Goal: Check status: Check status

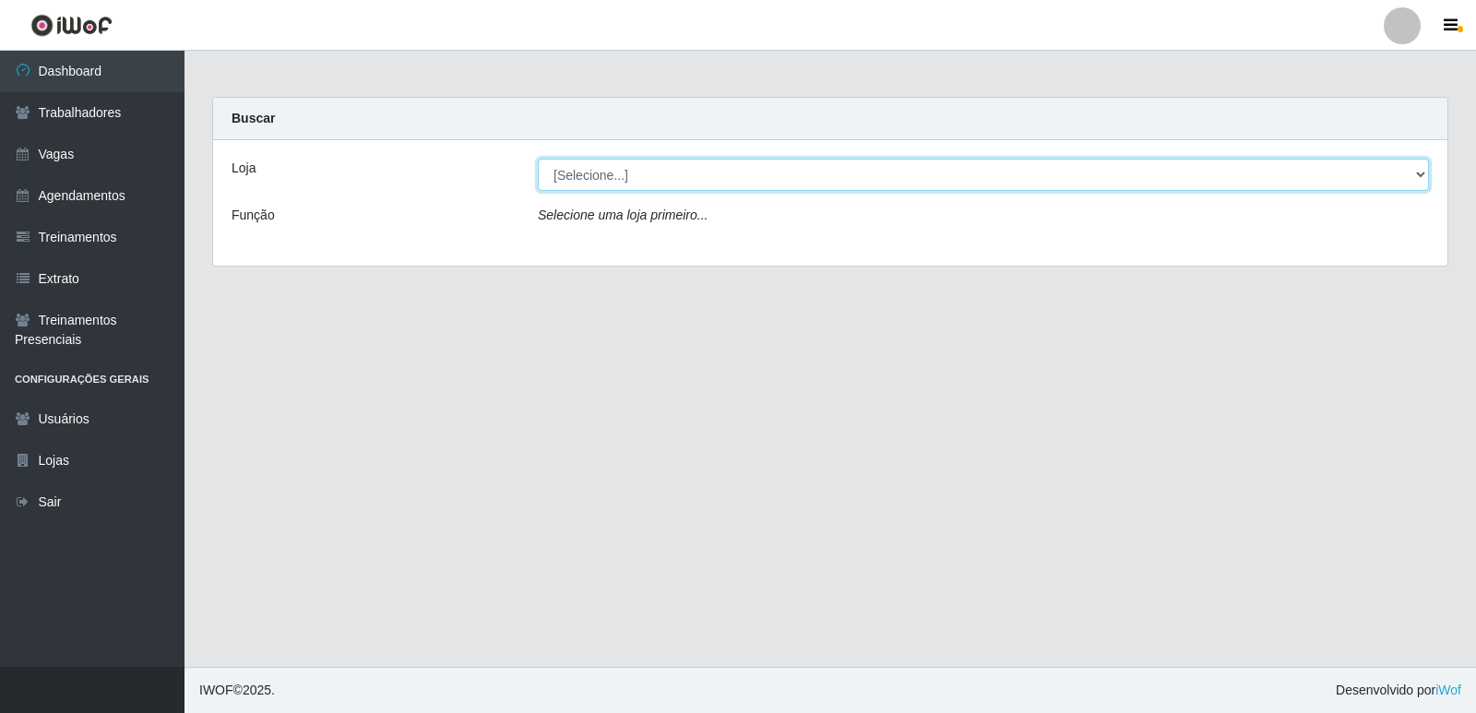
click at [1421, 180] on select "[Selecione...] Restaurante A Paraibana - [GEOGRAPHIC_DATA]" at bounding box center [983, 175] width 891 height 32
select select "342"
click at [538, 159] on select "[Selecione...] Restaurante A Paraibana - [GEOGRAPHIC_DATA]" at bounding box center [983, 175] width 891 height 32
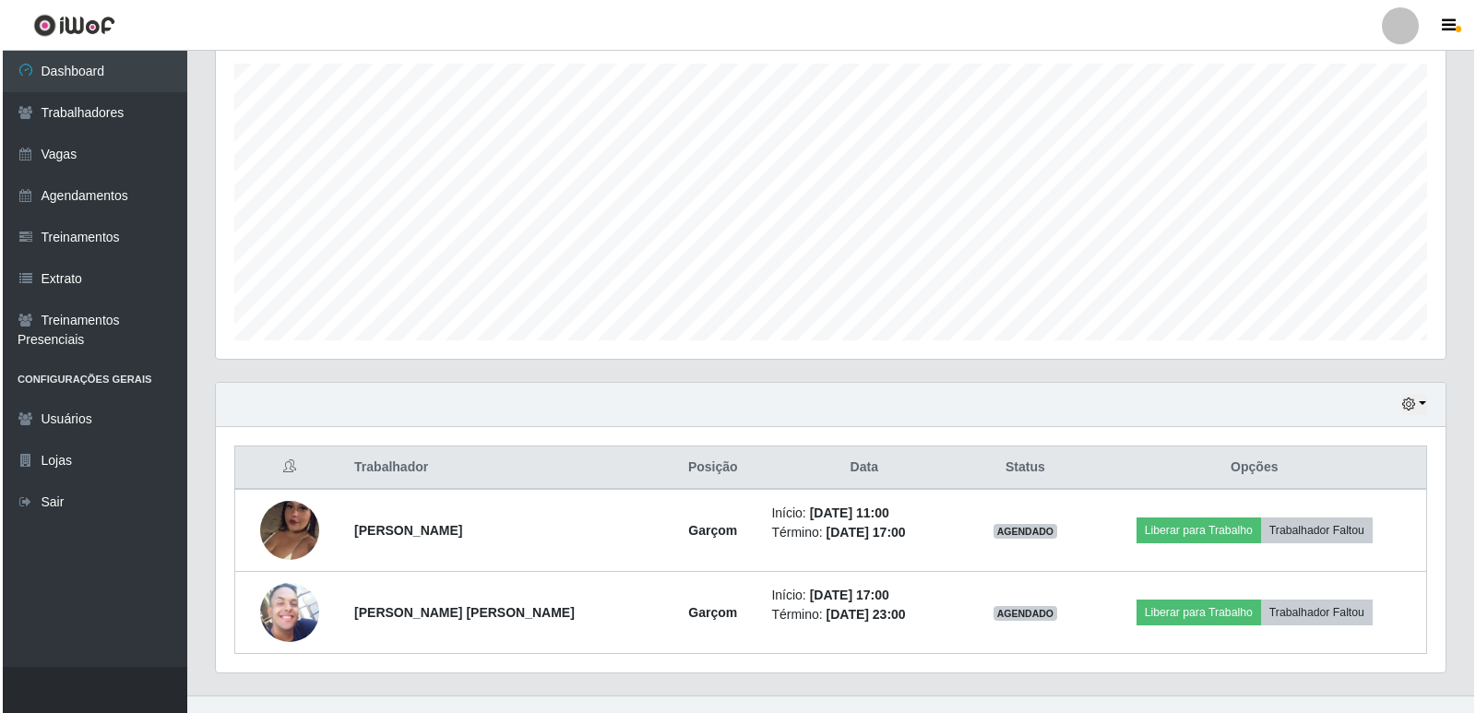
scroll to position [348, 0]
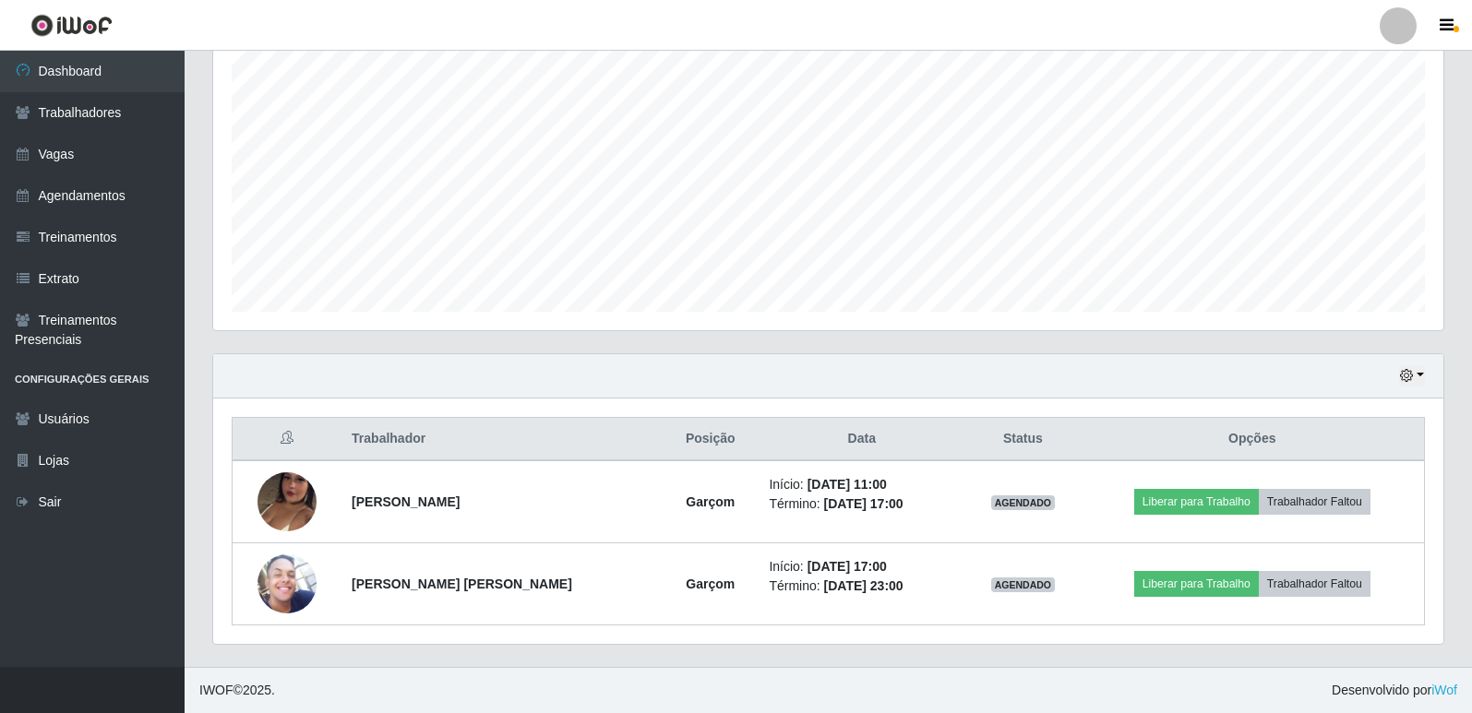
click at [1439, 598] on div "Trabalhador Posição Data Status Opções [PERSON_NAME] Início: [DATE] 11:00 Térmi…" at bounding box center [828, 521] width 1230 height 245
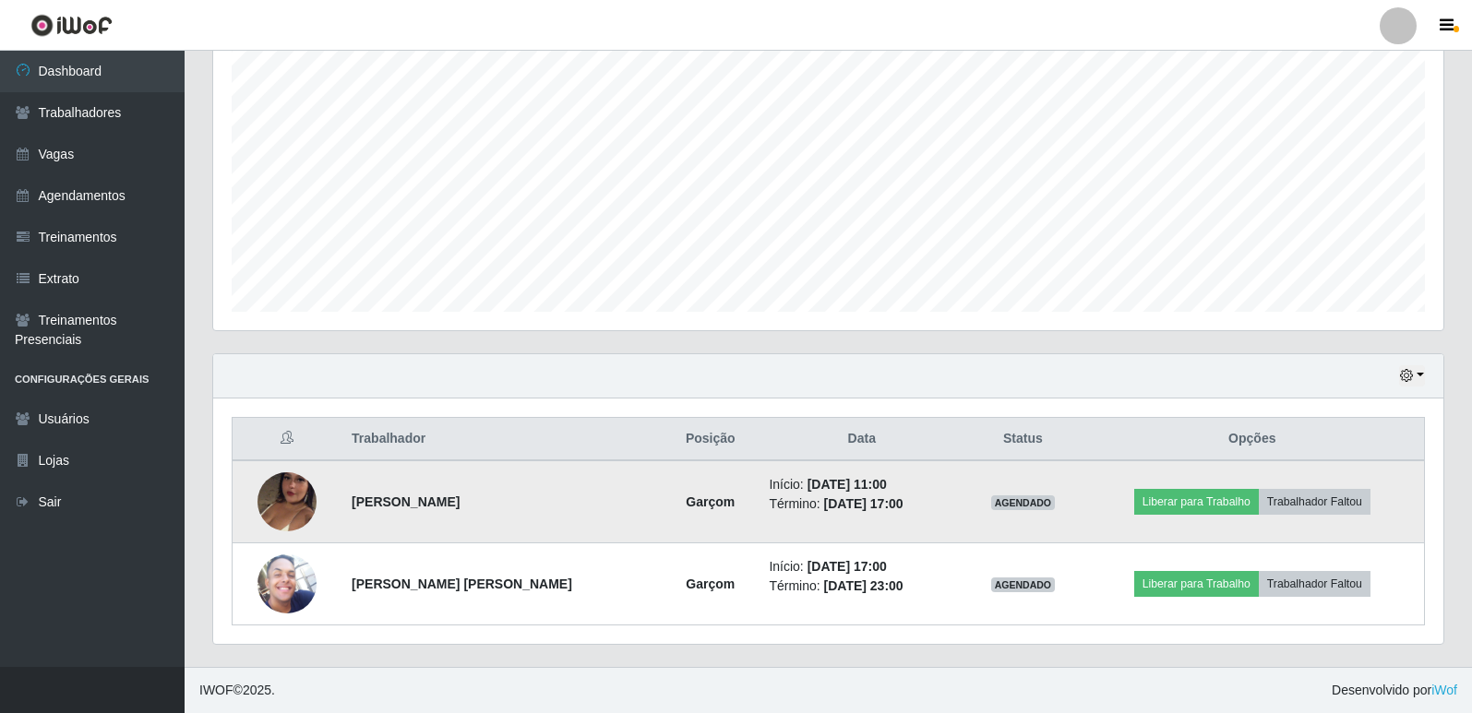
click at [283, 511] on img at bounding box center [286, 501] width 59 height 105
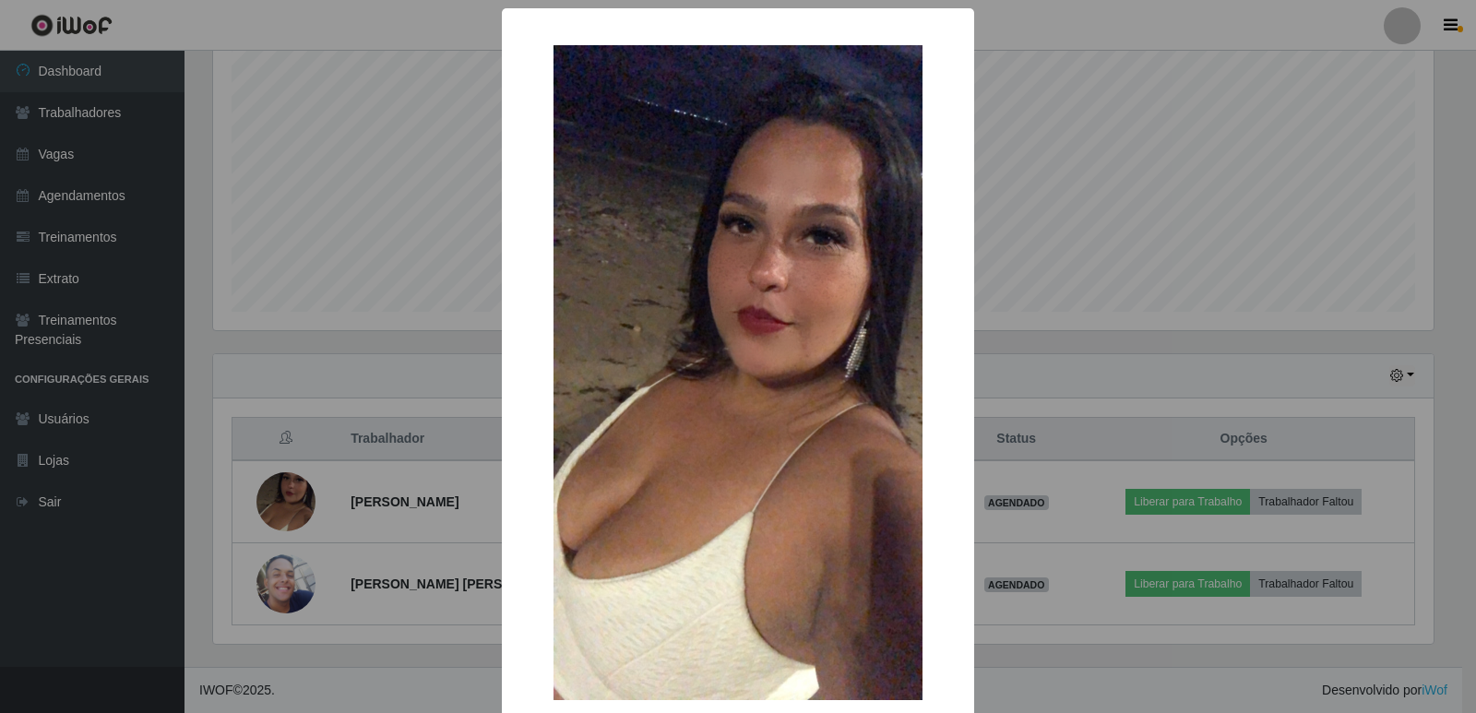
click at [793, 617] on img at bounding box center [738, 373] width 369 height 656
click at [1043, 640] on div "× OK Cancel" at bounding box center [738, 356] width 1476 height 713
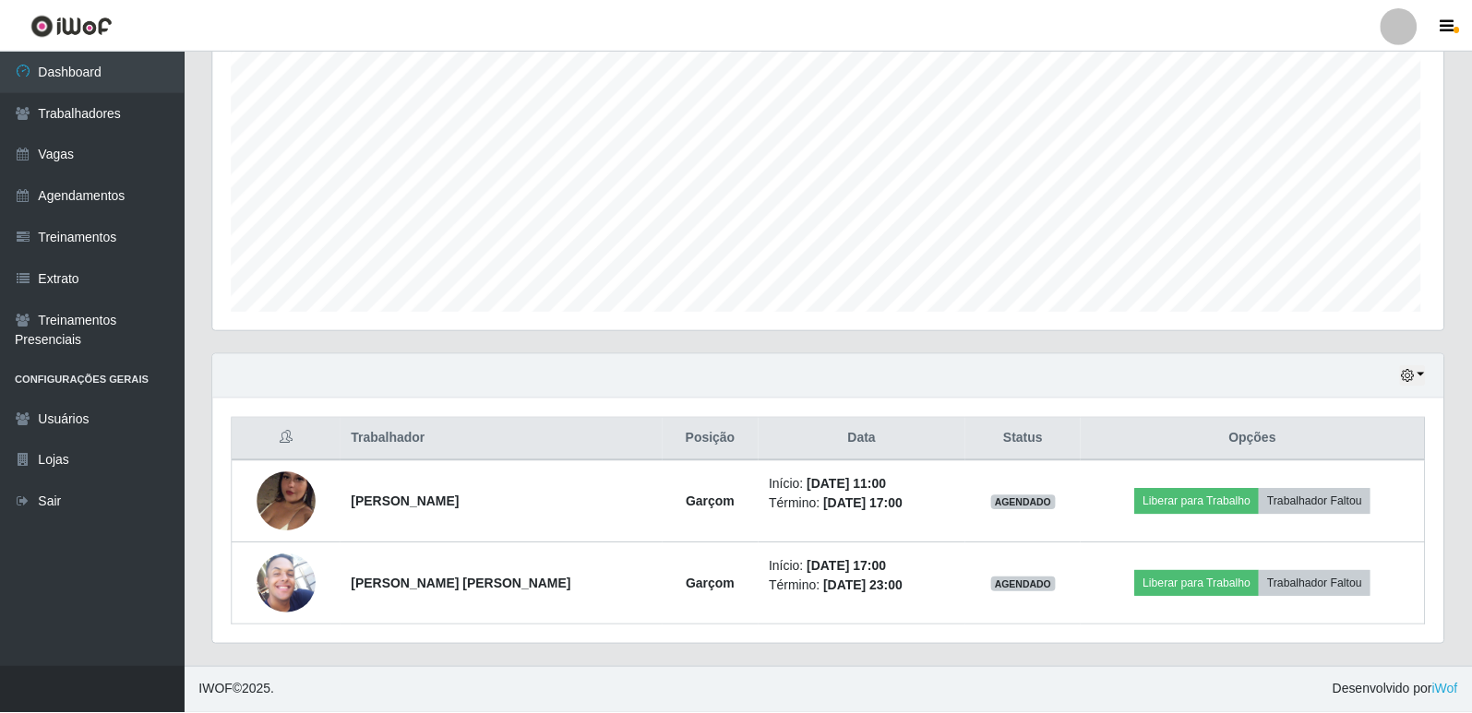
scroll to position [383, 1230]
click at [1401, 385] on button "button" at bounding box center [1412, 375] width 26 height 21
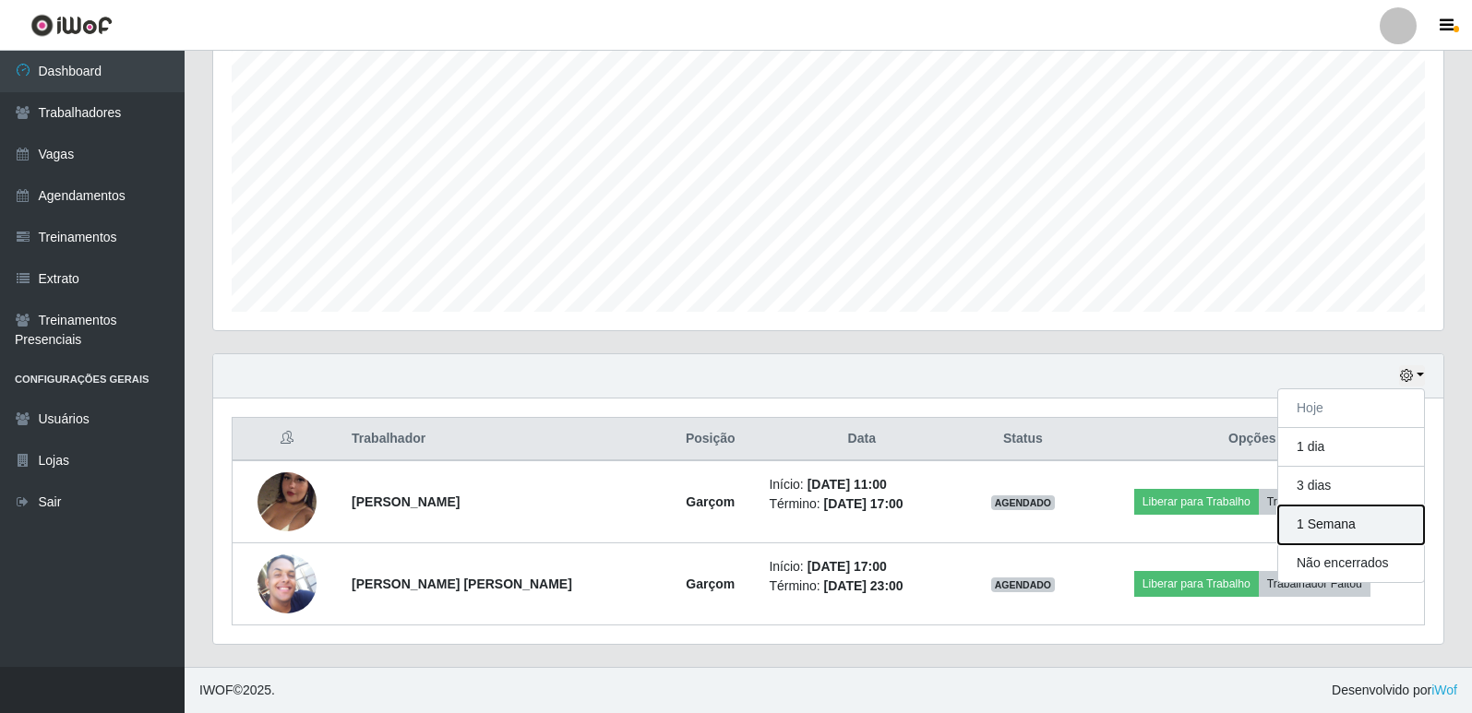
click at [1349, 530] on button "1 Semana" at bounding box center [1351, 525] width 146 height 39
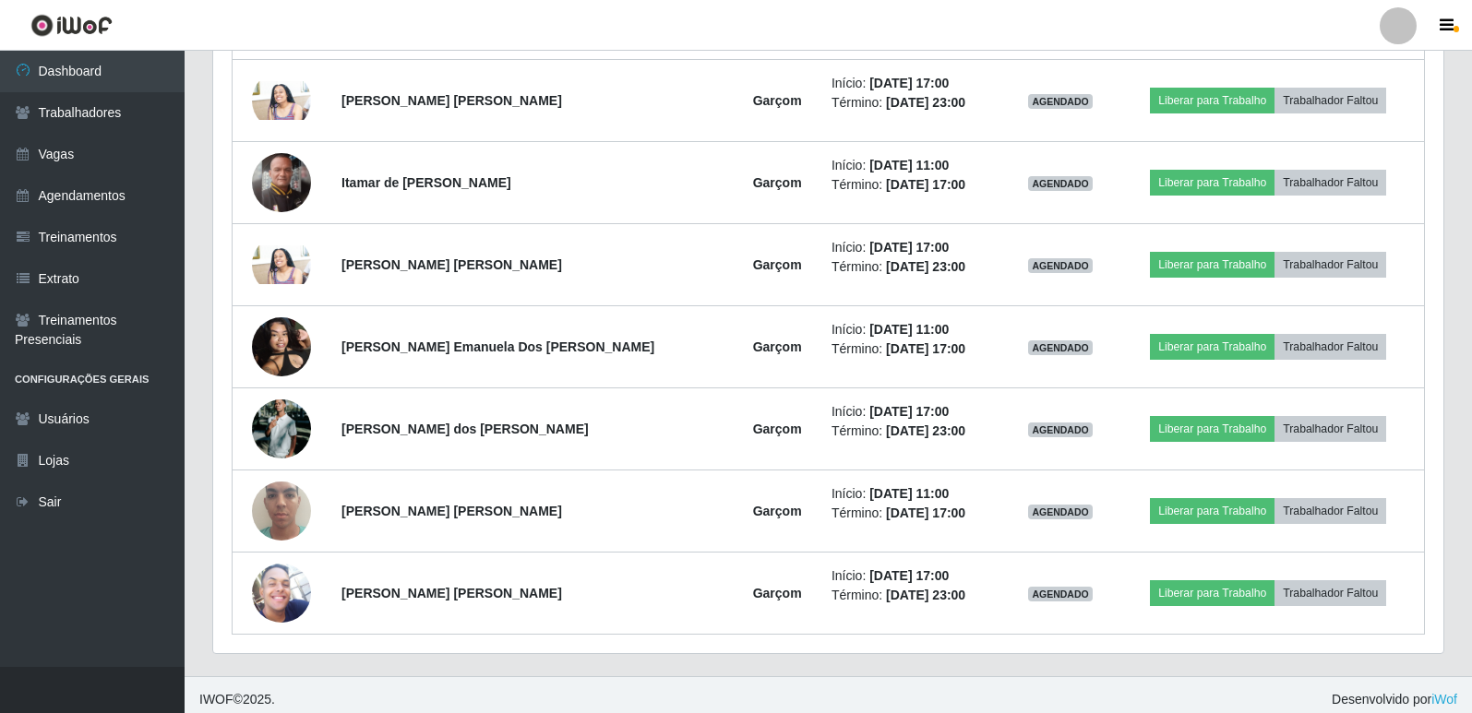
scroll to position [1169, 0]
